Goal: Information Seeking & Learning: Learn about a topic

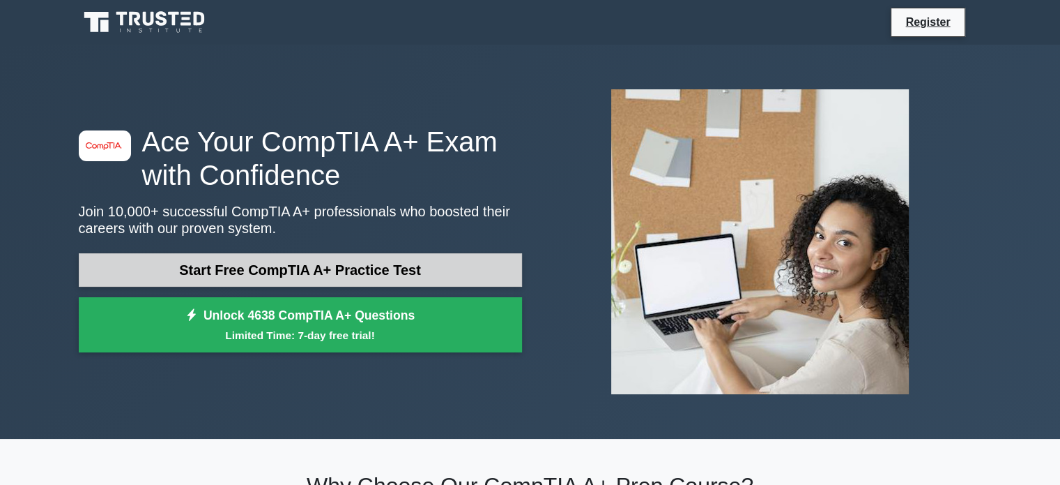
click at [318, 261] on link "Start Free CompTIA A+ Practice Test" at bounding box center [300, 269] width 443 height 33
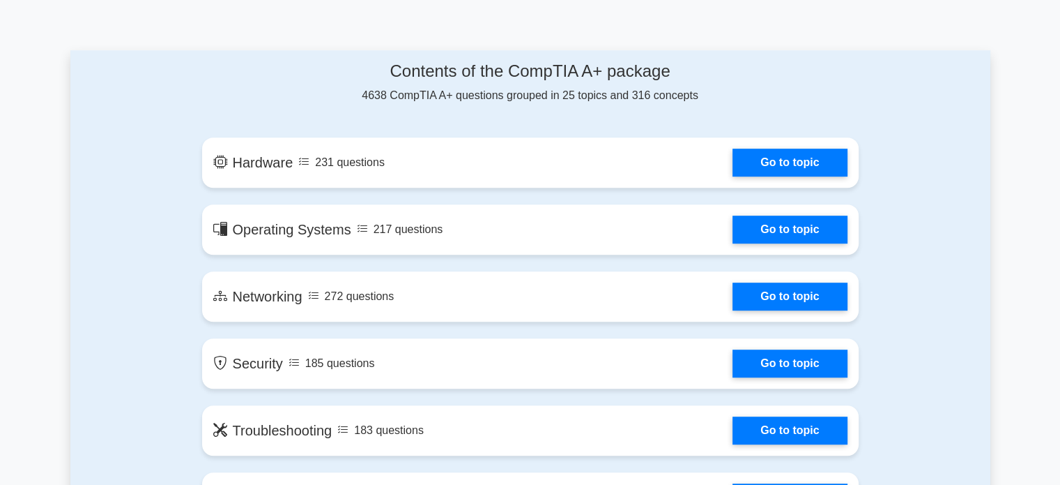
scroll to position [753, 0]
